Goal: Information Seeking & Learning: Understand process/instructions

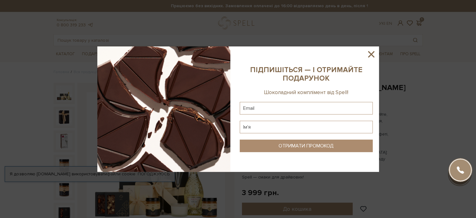
click at [374, 54] on icon at bounding box center [371, 54] width 11 height 11
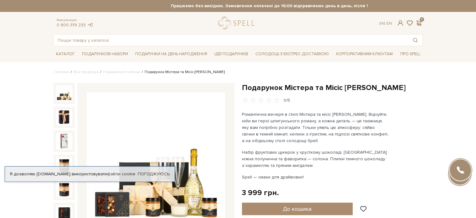
scroll to position [31, 0]
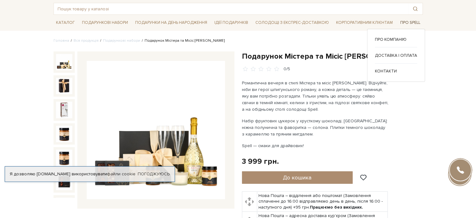
click at [401, 23] on span "Про Spell" at bounding box center [410, 23] width 25 height 10
click at [412, 22] on span "Про Spell" at bounding box center [410, 23] width 25 height 10
click at [398, 55] on link "Доставка і оплата" at bounding box center [396, 56] width 42 height 6
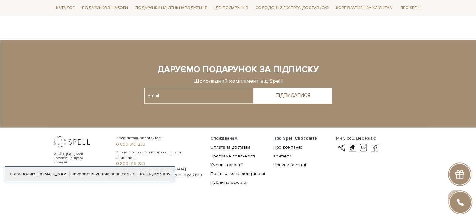
scroll to position [495, 0]
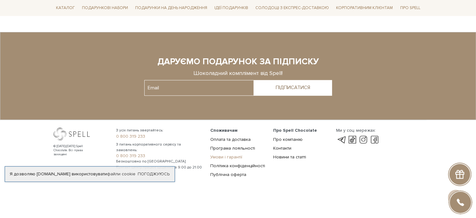
click at [235, 157] on link "Умови і гарантії" at bounding box center [226, 156] width 32 height 5
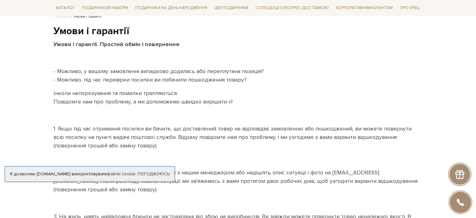
scroll to position [63, 0]
